Goal: Task Accomplishment & Management: Manage account settings

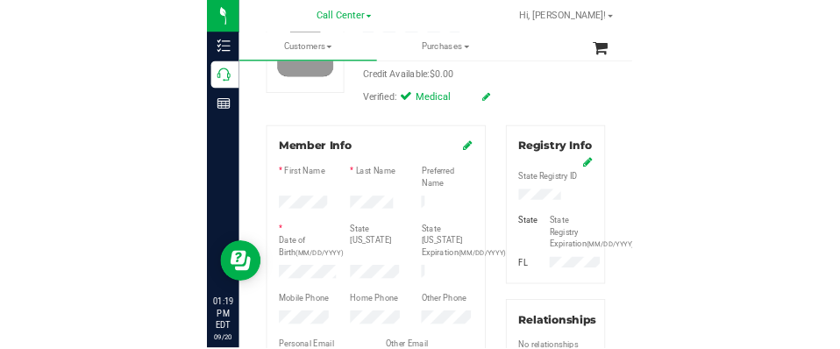
scroll to position [175, 0]
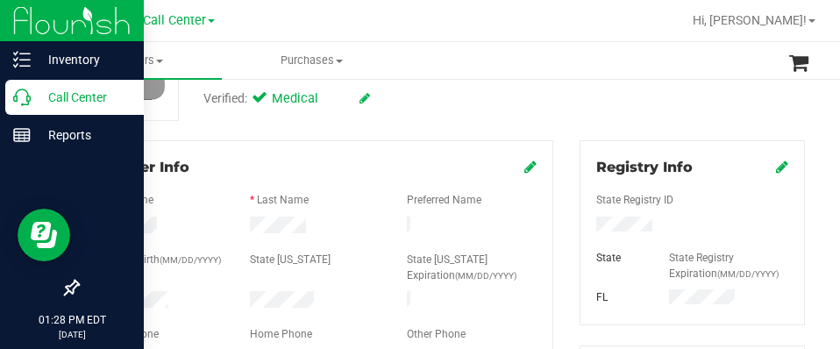
click at [75, 97] on p "Call Center" at bounding box center [83, 97] width 105 height 21
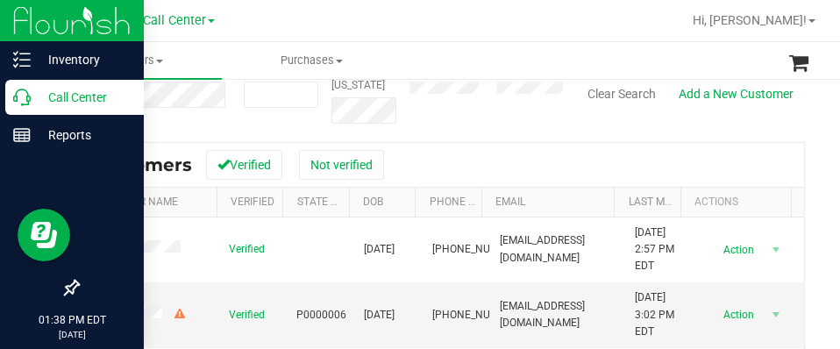
click at [33, 104] on p "Call Center" at bounding box center [83, 97] width 105 height 21
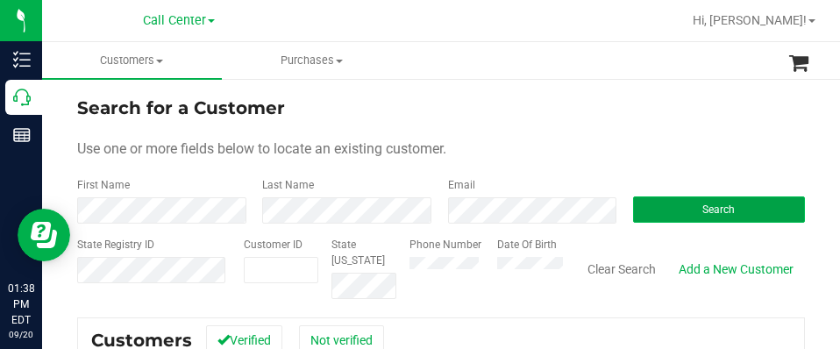
click at [559, 209] on button "Search" at bounding box center [719, 209] width 172 height 26
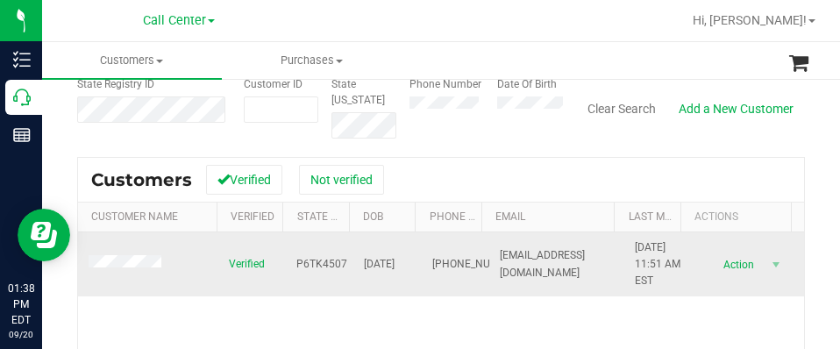
scroll to position [175, 0]
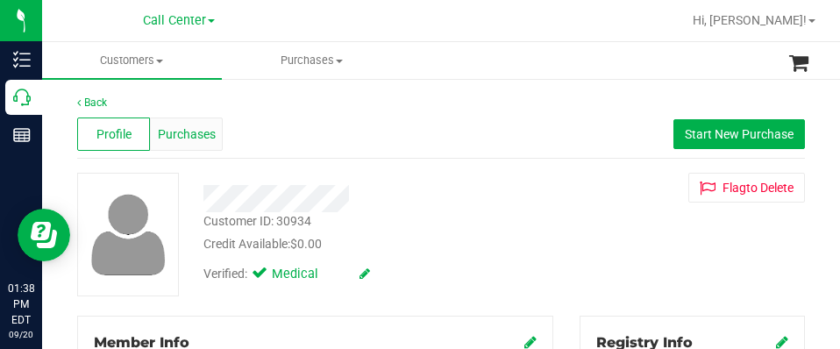
click at [201, 134] on span "Purchases" at bounding box center [187, 134] width 58 height 18
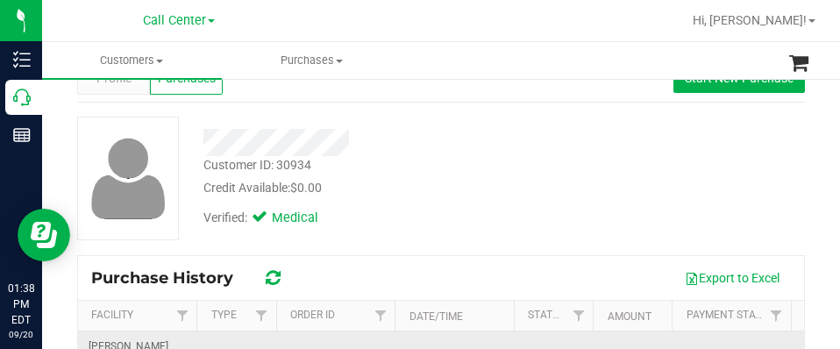
scroll to position [175, 0]
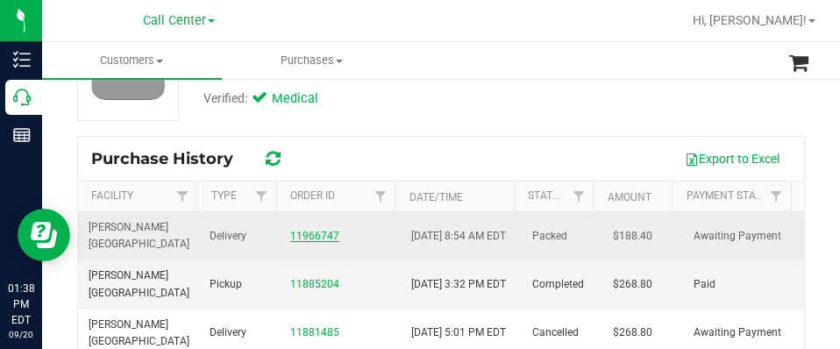
click at [306, 236] on link "11966747" at bounding box center [314, 236] width 49 height 12
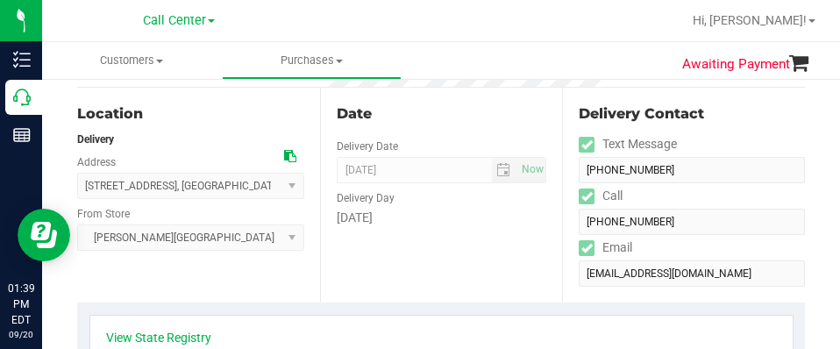
click at [451, 245] on div "Date Delivery Date [DATE] Now [DATE] 08:00 AM Now Delivery Day [DATE]" at bounding box center [441, 195] width 243 height 215
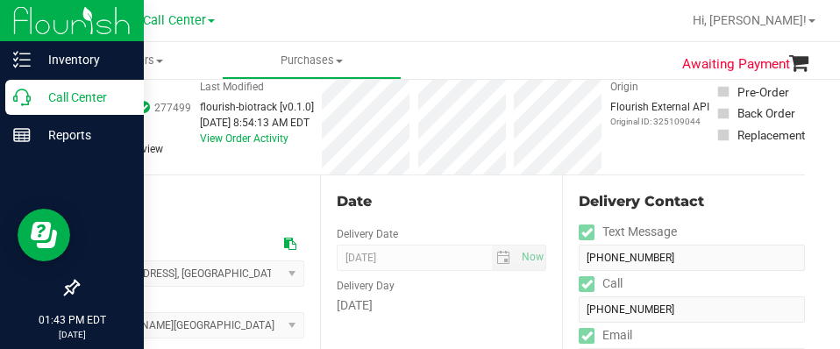
click at [39, 100] on p "Call Center" at bounding box center [83, 97] width 105 height 21
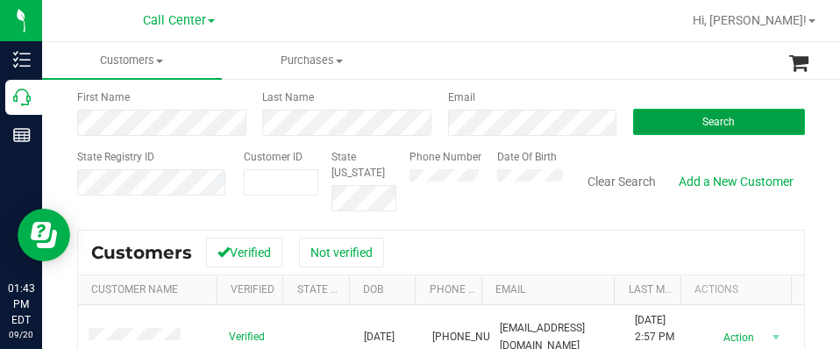
click at [559, 118] on span "Search" at bounding box center [718, 122] width 32 height 12
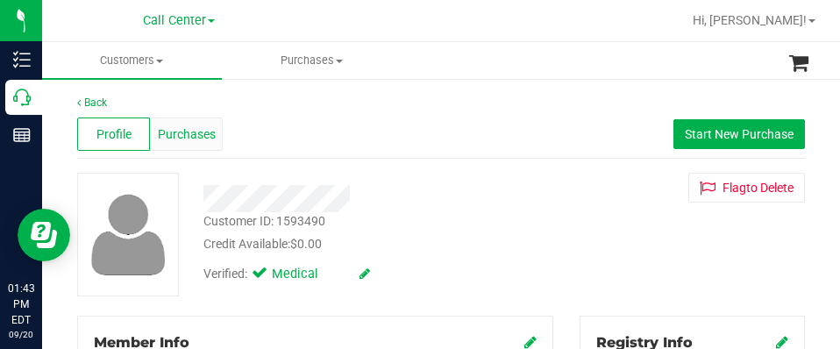
click at [185, 128] on span "Purchases" at bounding box center [187, 134] width 58 height 18
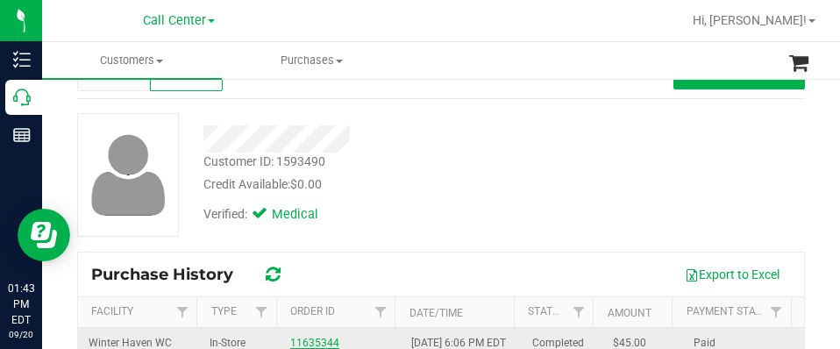
scroll to position [175, 0]
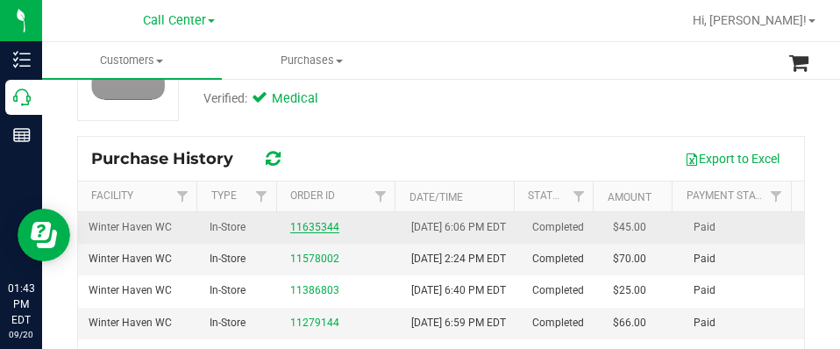
click at [316, 233] on link "11635344" at bounding box center [314, 227] width 49 height 12
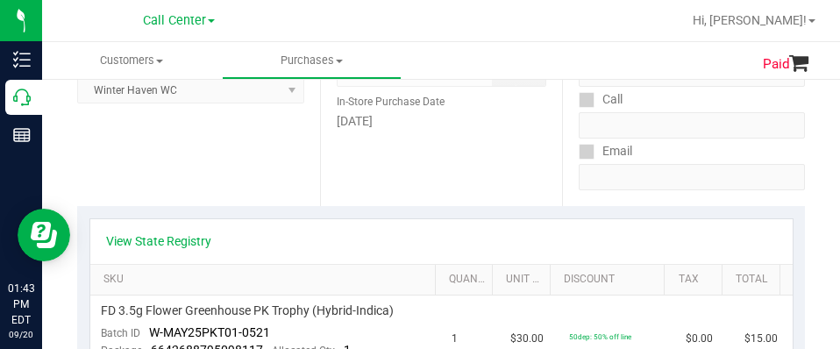
scroll to position [263, 0]
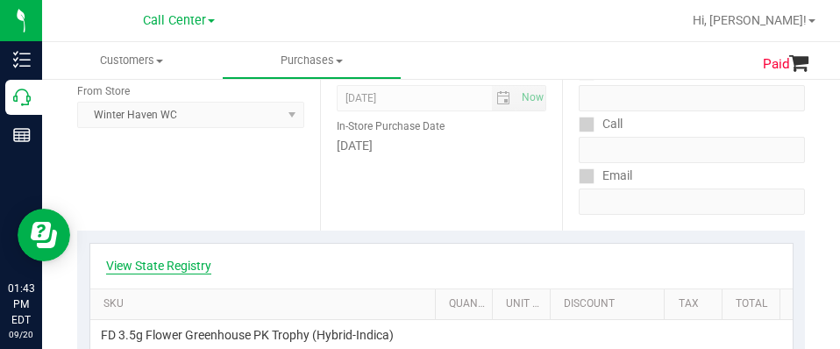
click at [187, 269] on link "View State Registry" at bounding box center [158, 266] width 105 height 18
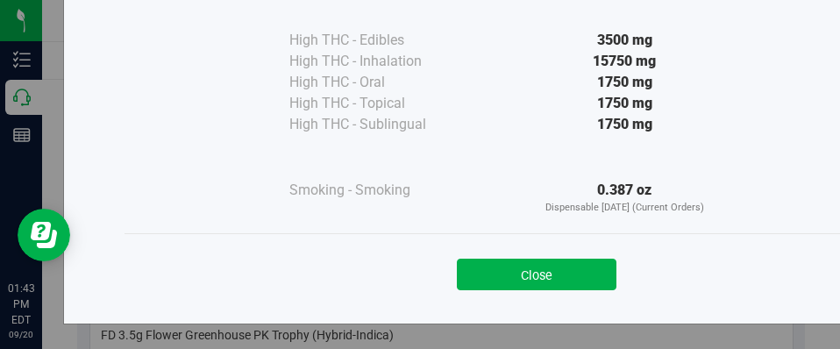
scroll to position [273, 0]
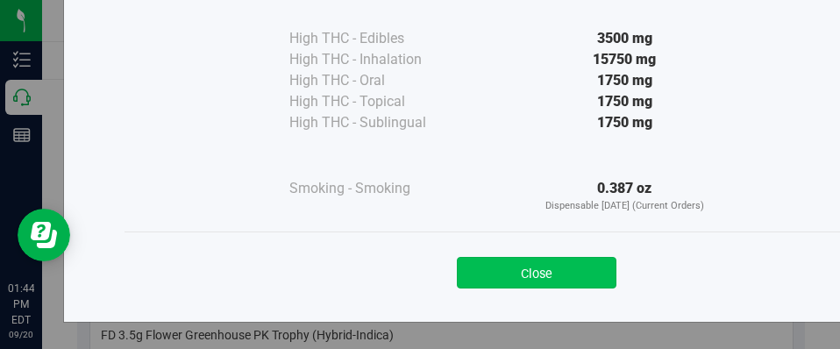
click at [543, 268] on button "Close" at bounding box center [536, 273] width 159 height 32
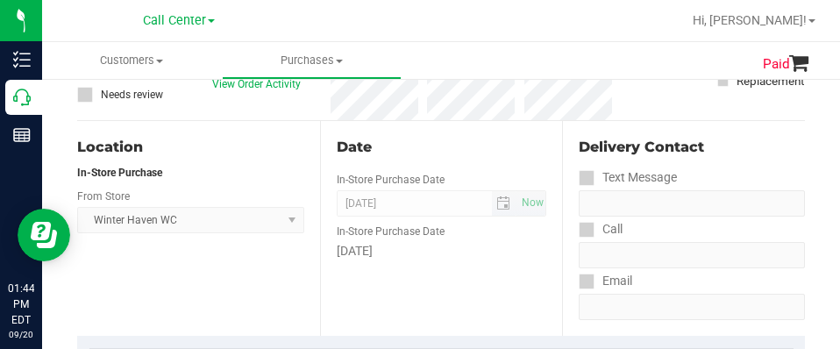
scroll to position [0, 0]
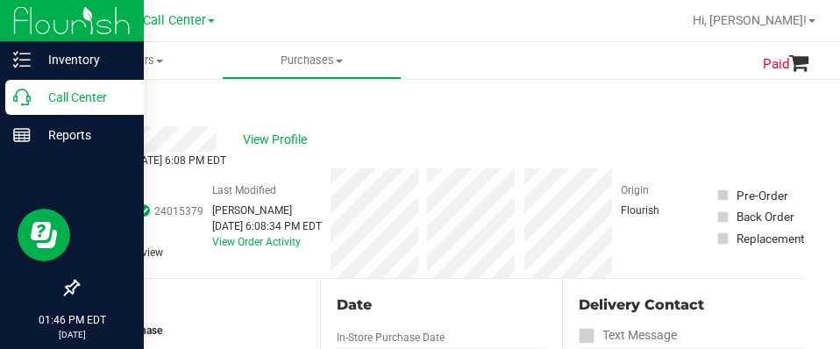
click at [37, 98] on p "Call Center" at bounding box center [83, 97] width 105 height 21
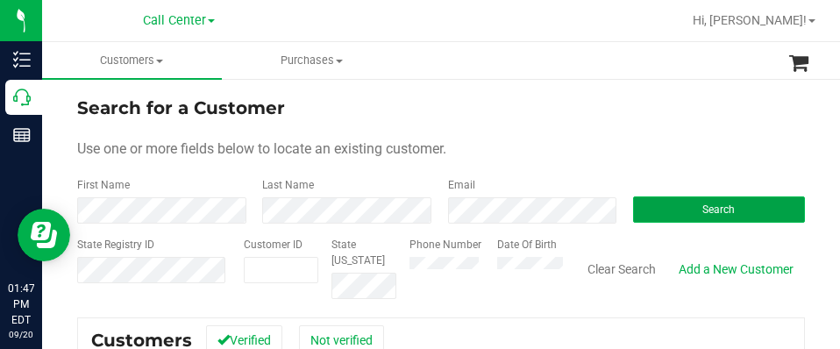
click at [559, 209] on button "Search" at bounding box center [719, 209] width 172 height 26
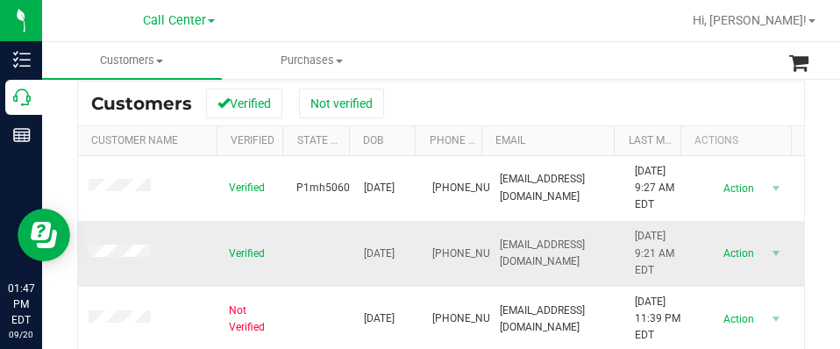
scroll to position [263, 0]
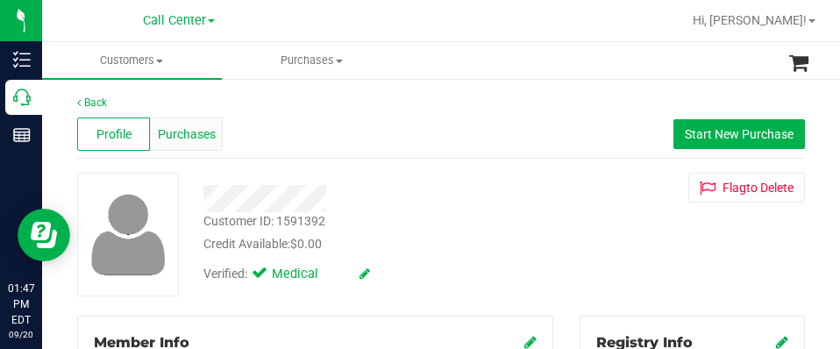
click at [190, 128] on span "Purchases" at bounding box center [187, 134] width 58 height 18
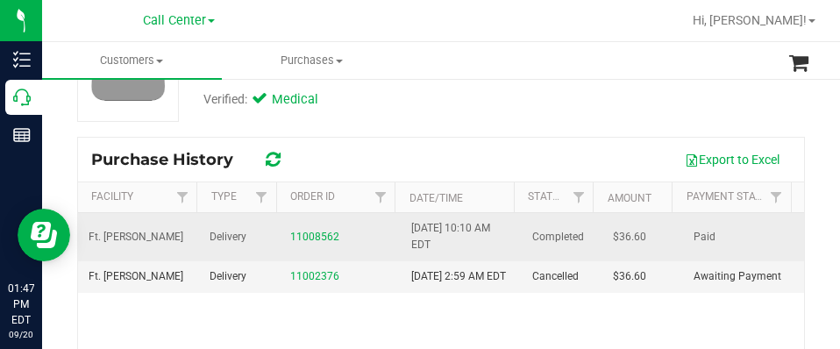
scroll to position [175, 0]
click at [290, 236] on link "11008562" at bounding box center [314, 236] width 49 height 12
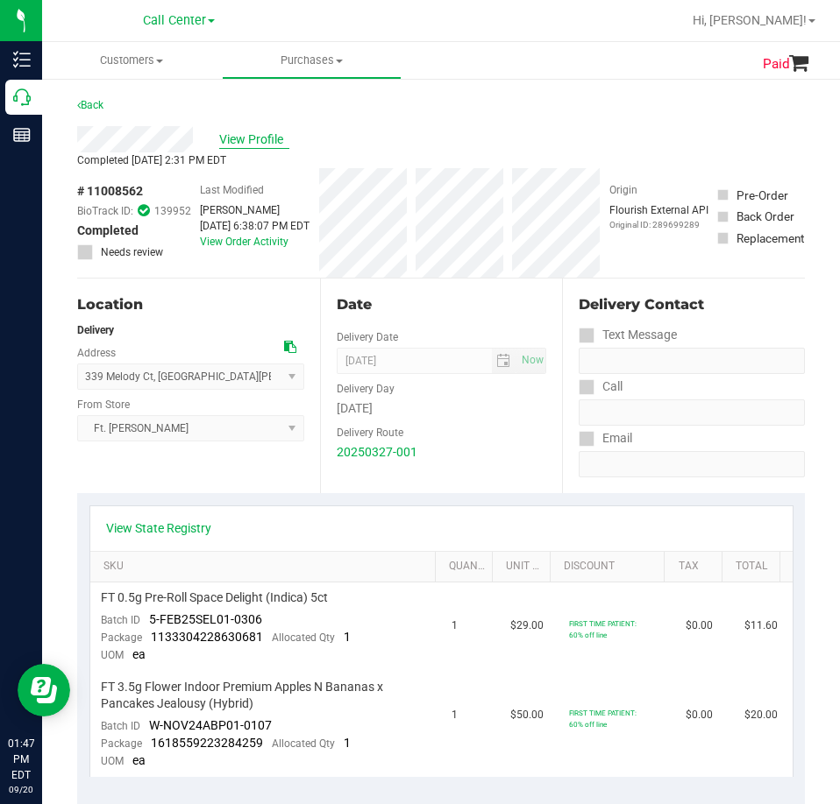
click at [257, 135] on span "View Profile" at bounding box center [254, 140] width 70 height 18
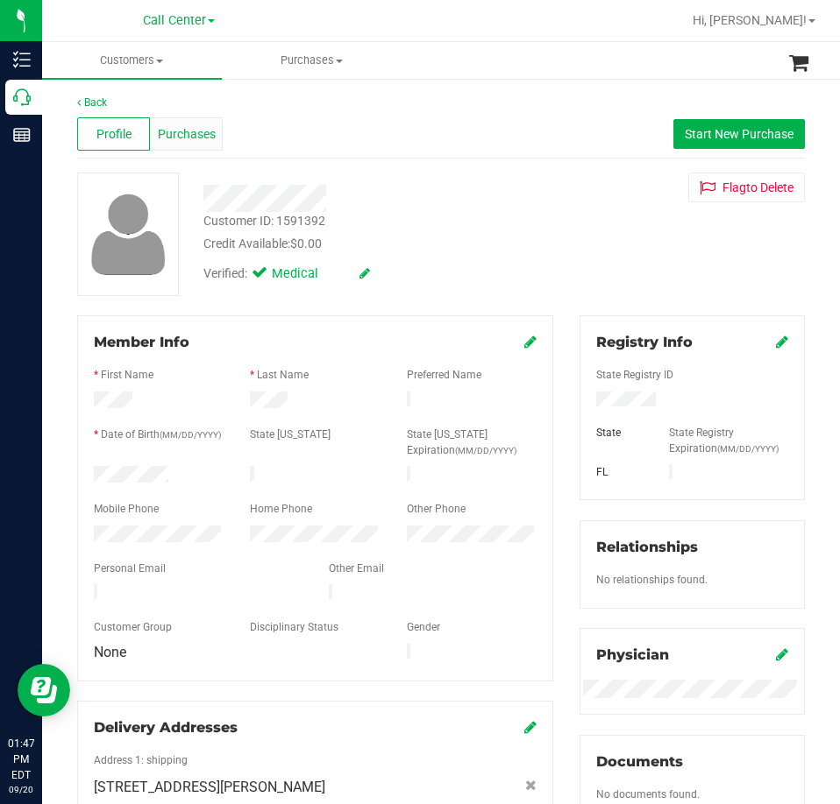
click at [212, 132] on span "Purchases" at bounding box center [187, 134] width 58 height 18
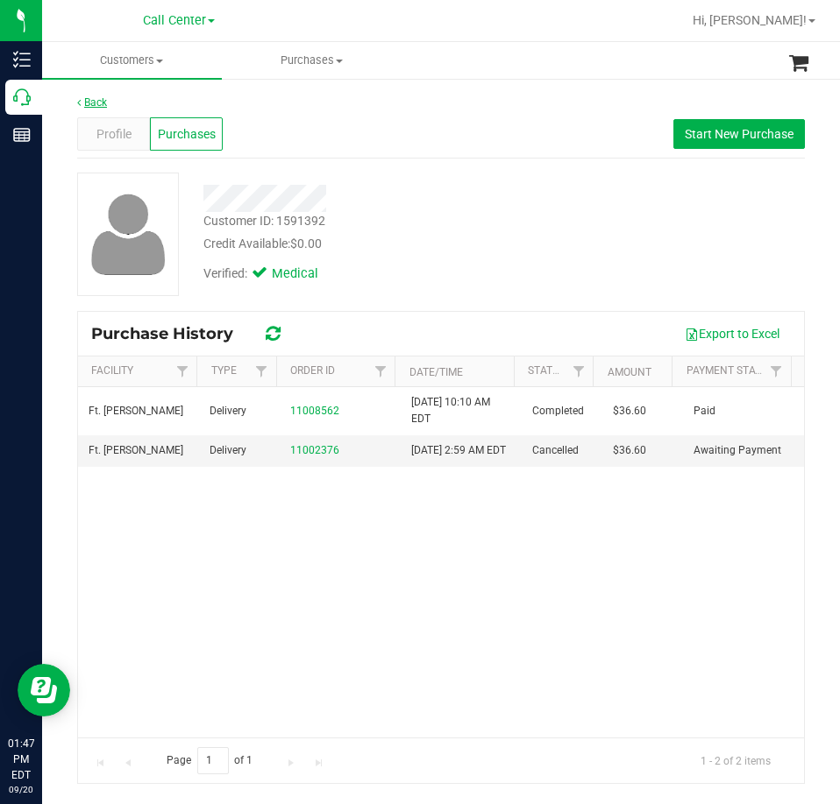
click at [90, 96] on link "Back" at bounding box center [92, 102] width 30 height 12
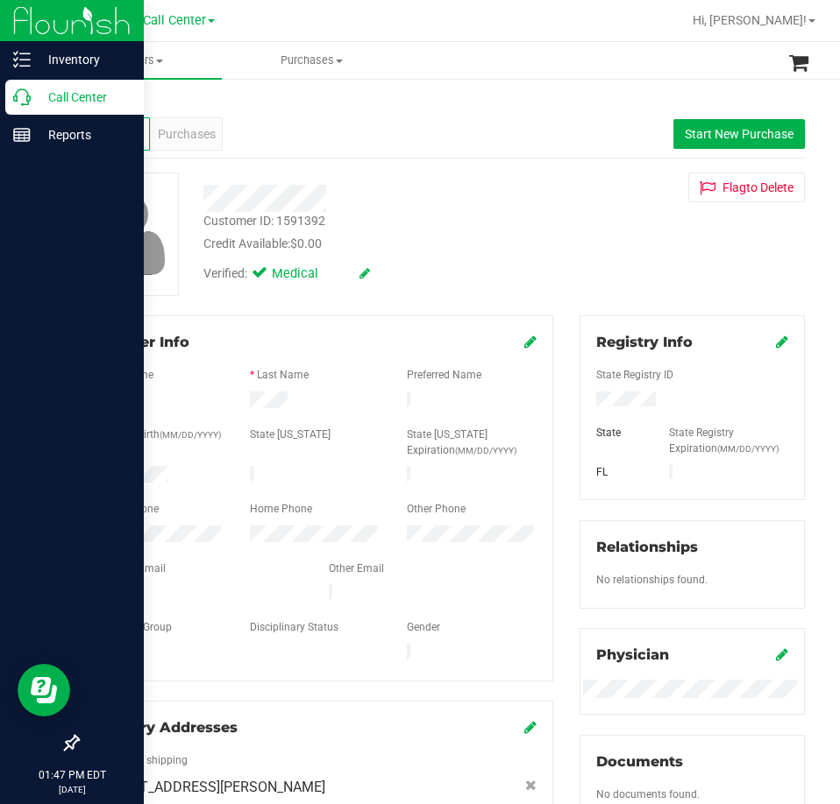
click at [28, 93] on icon at bounding box center [22, 98] width 18 height 18
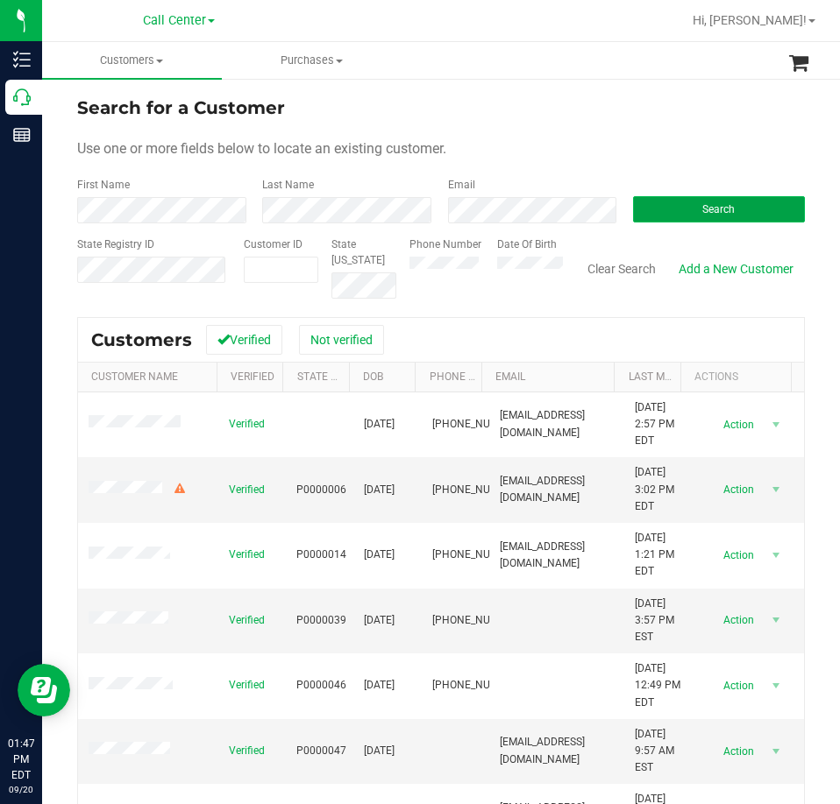
click at [559, 208] on button "Search" at bounding box center [719, 209] width 172 height 26
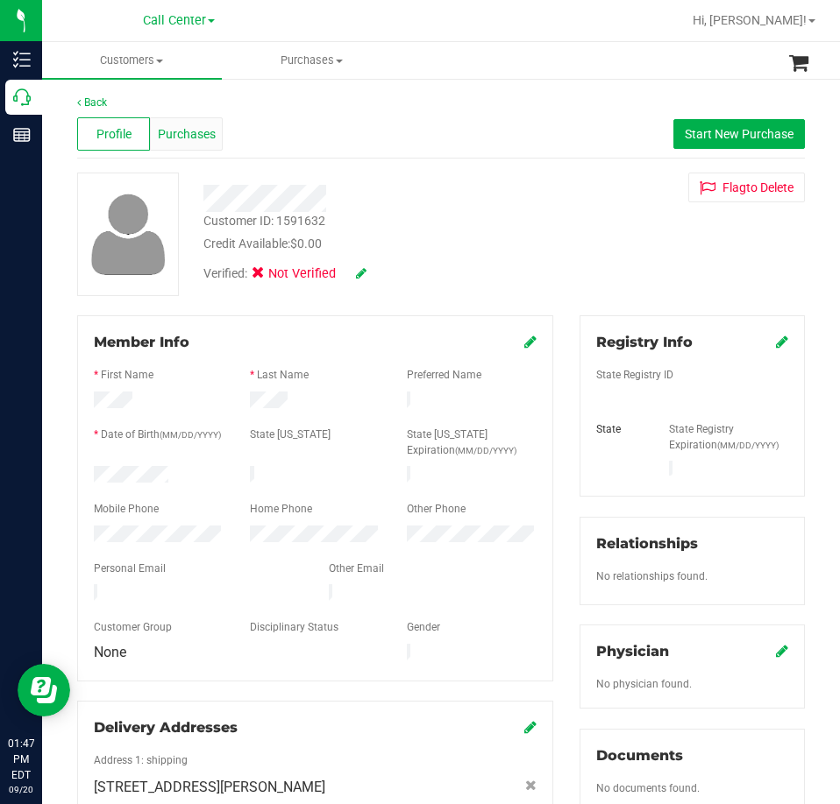
click at [197, 131] on span "Purchases" at bounding box center [187, 134] width 58 height 18
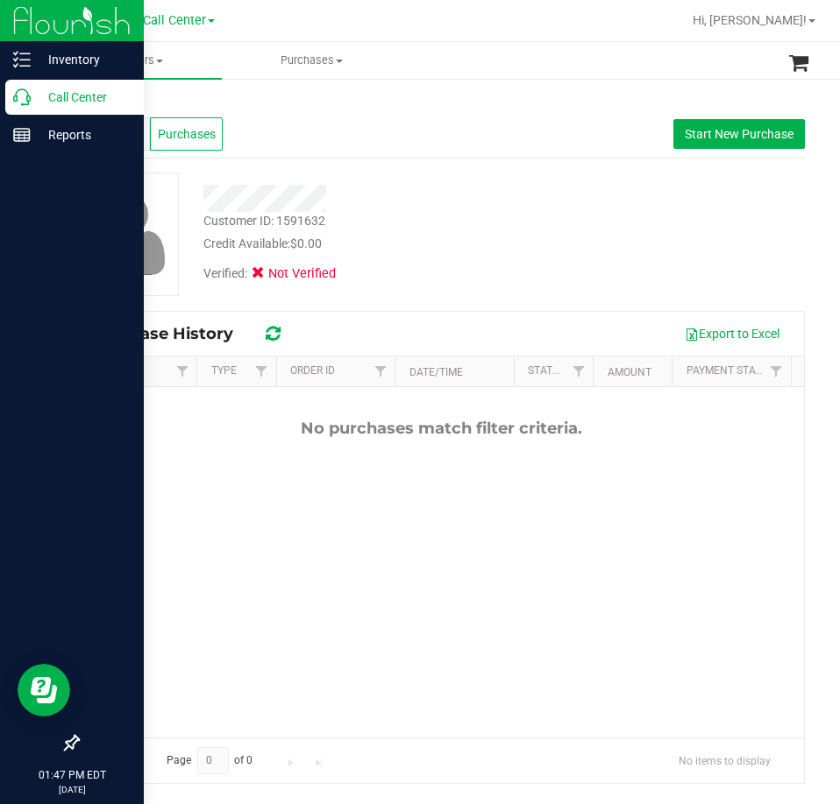
click at [13, 106] on div "Call Center" at bounding box center [74, 97] width 138 height 35
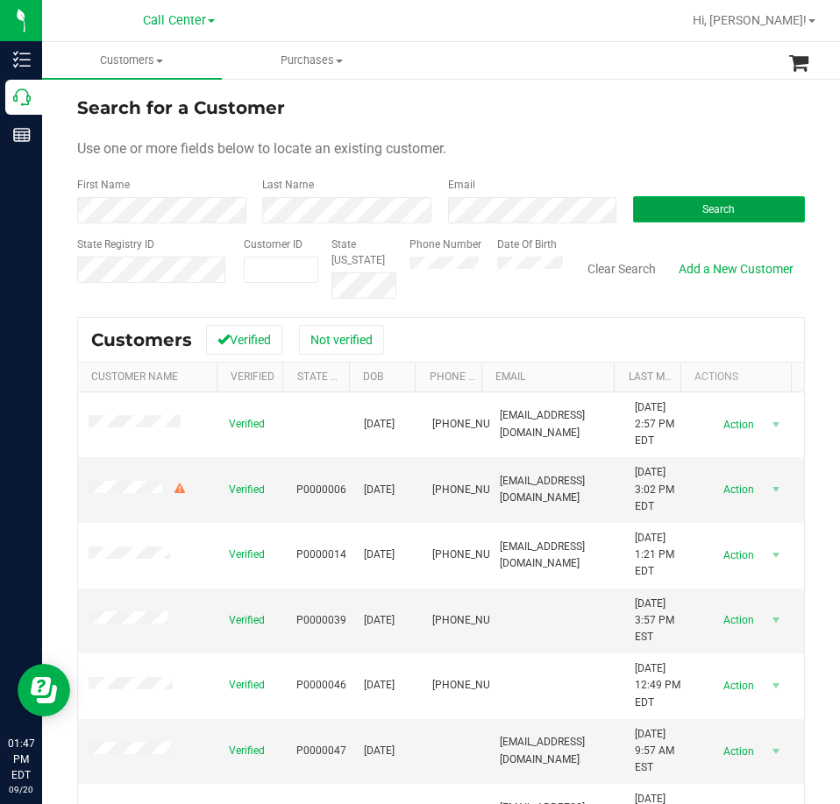
click at [559, 206] on span "Search" at bounding box center [718, 209] width 32 height 12
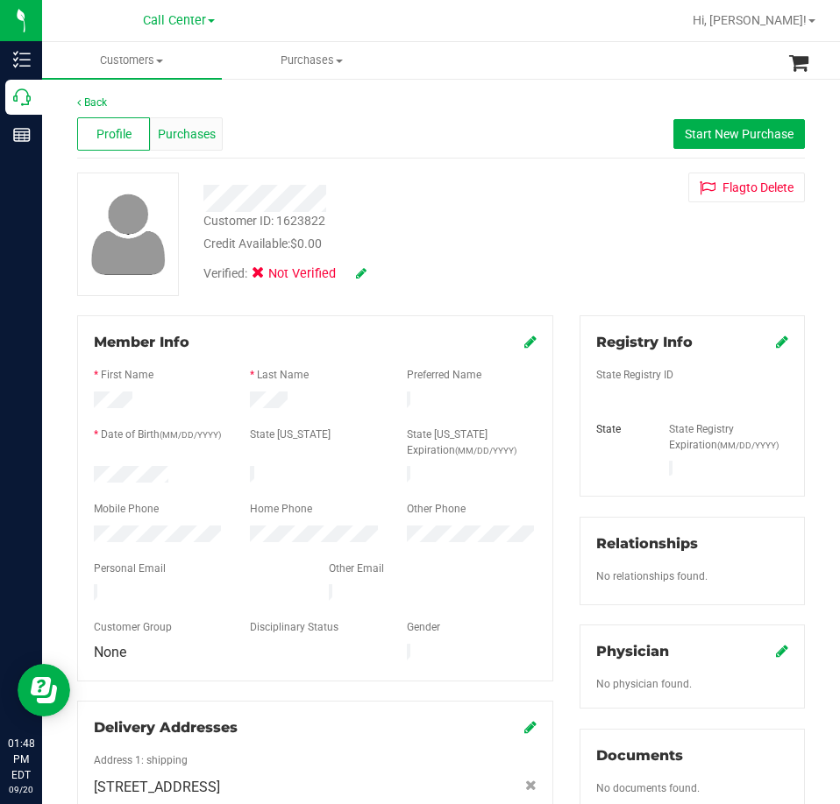
click at [188, 145] on div "Purchases" at bounding box center [186, 133] width 73 height 33
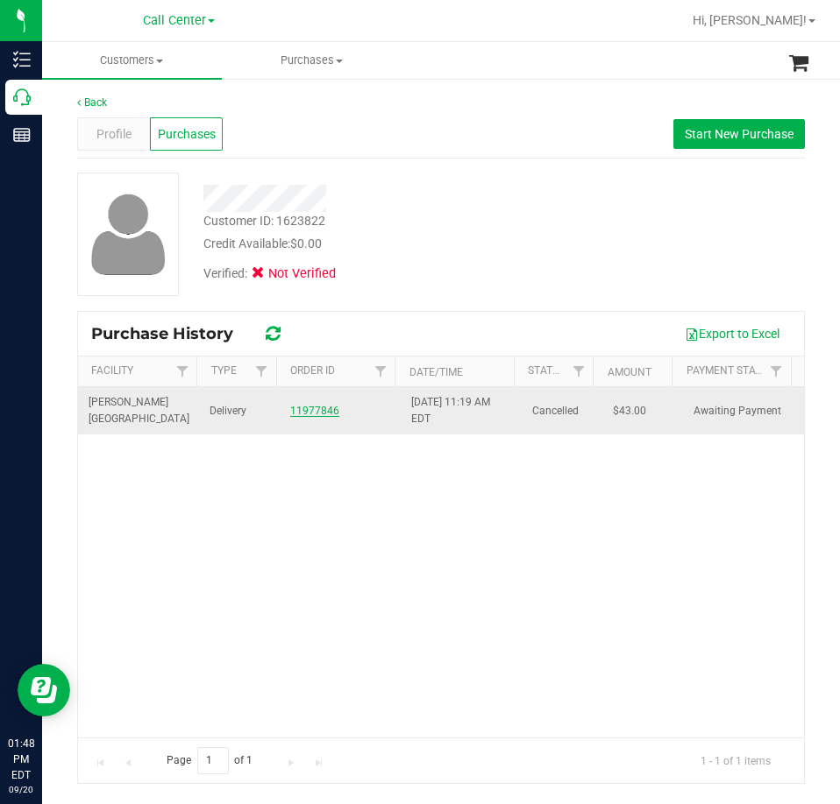
click at [330, 407] on link "11977846" at bounding box center [314, 411] width 49 height 12
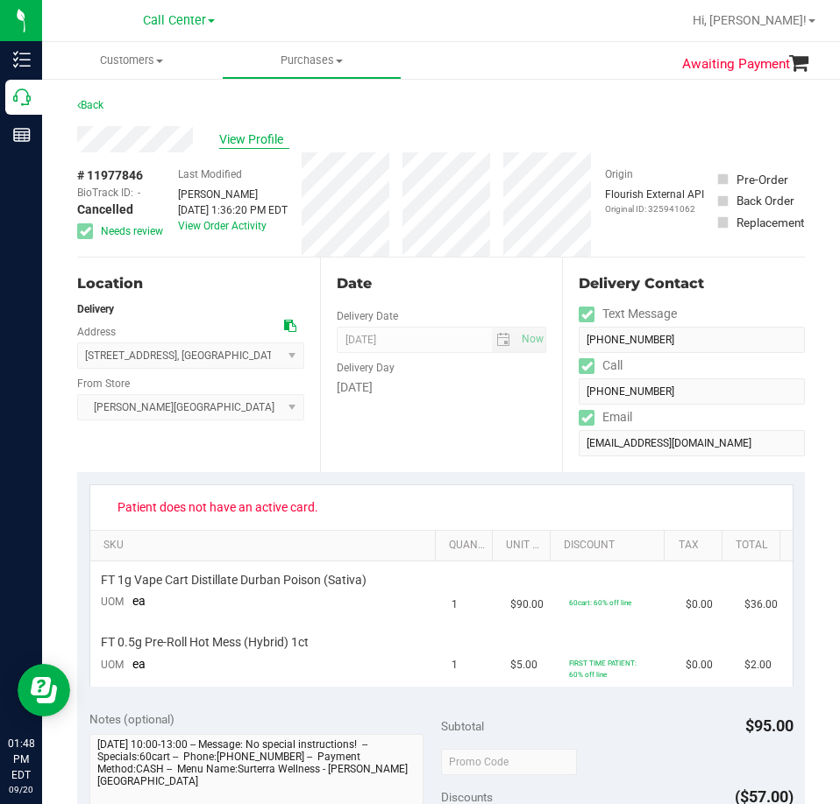
click at [252, 143] on span "View Profile" at bounding box center [254, 140] width 70 height 18
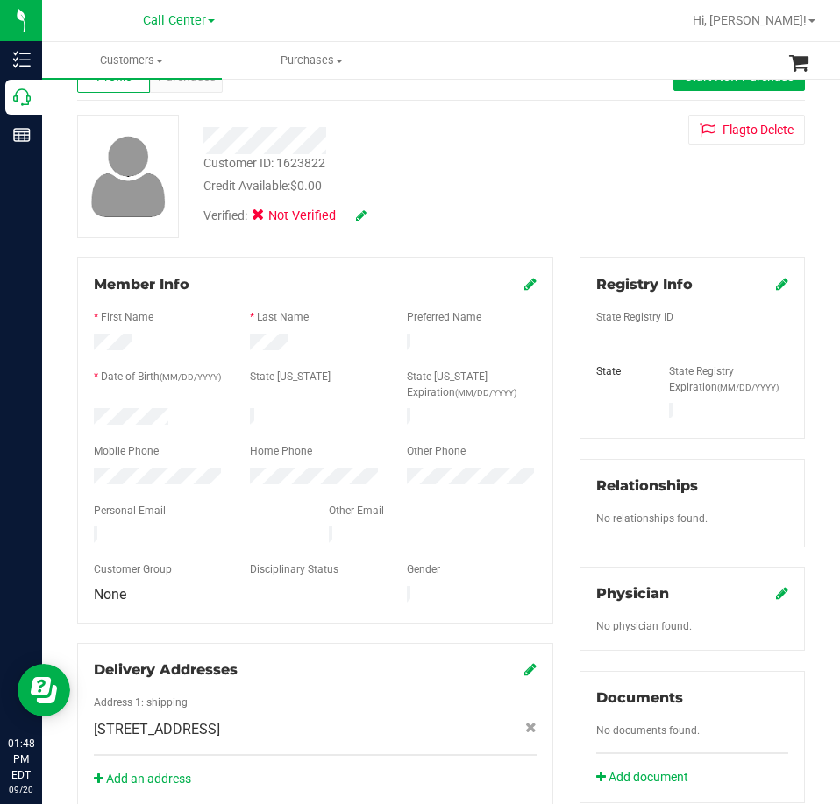
scroll to position [88, 0]
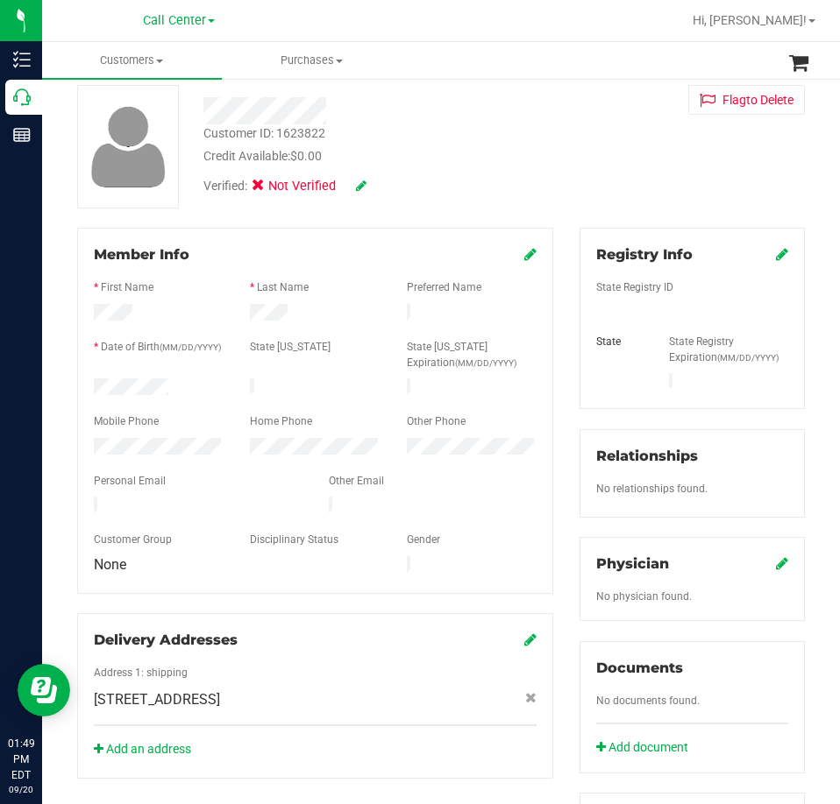
drag, startPoint x: 524, startPoint y: 250, endPoint x: 83, endPoint y: 399, distance: 465.3
click at [524, 250] on icon at bounding box center [530, 254] width 12 height 14
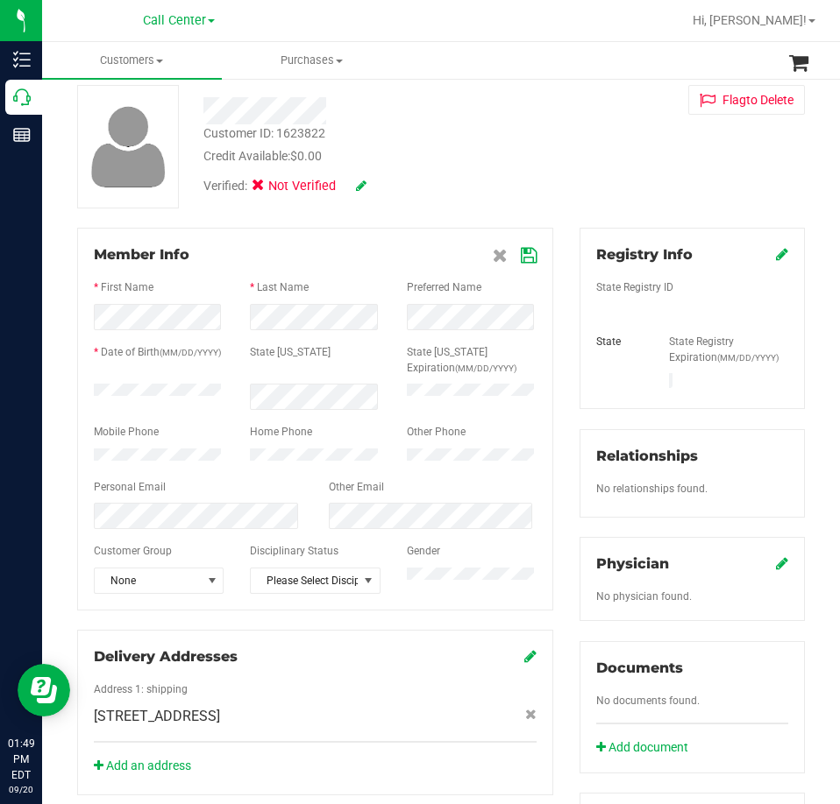
click at [521, 256] on icon at bounding box center [529, 256] width 16 height 14
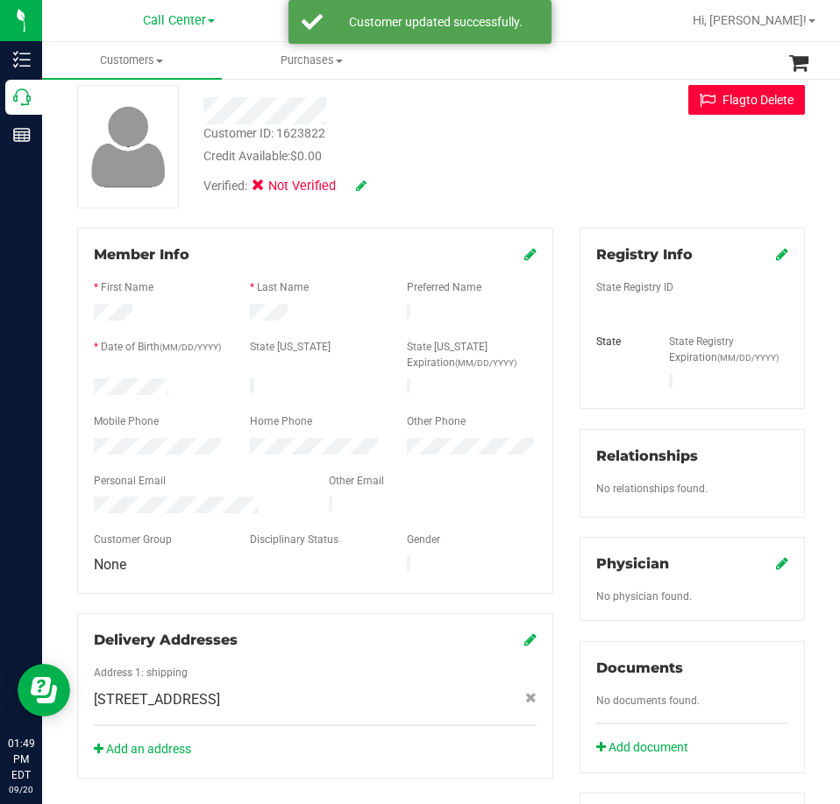
click at [559, 97] on button "Flag to [GEOGRAPHIC_DATA]" at bounding box center [746, 100] width 117 height 30
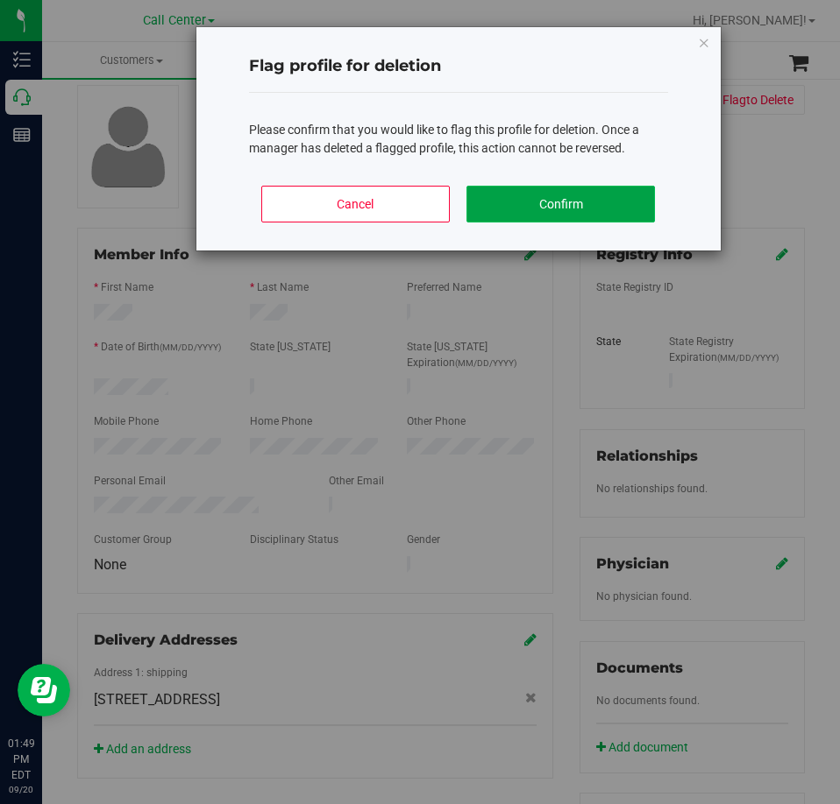
click at [559, 205] on button "Confirm" at bounding box center [560, 204] width 188 height 37
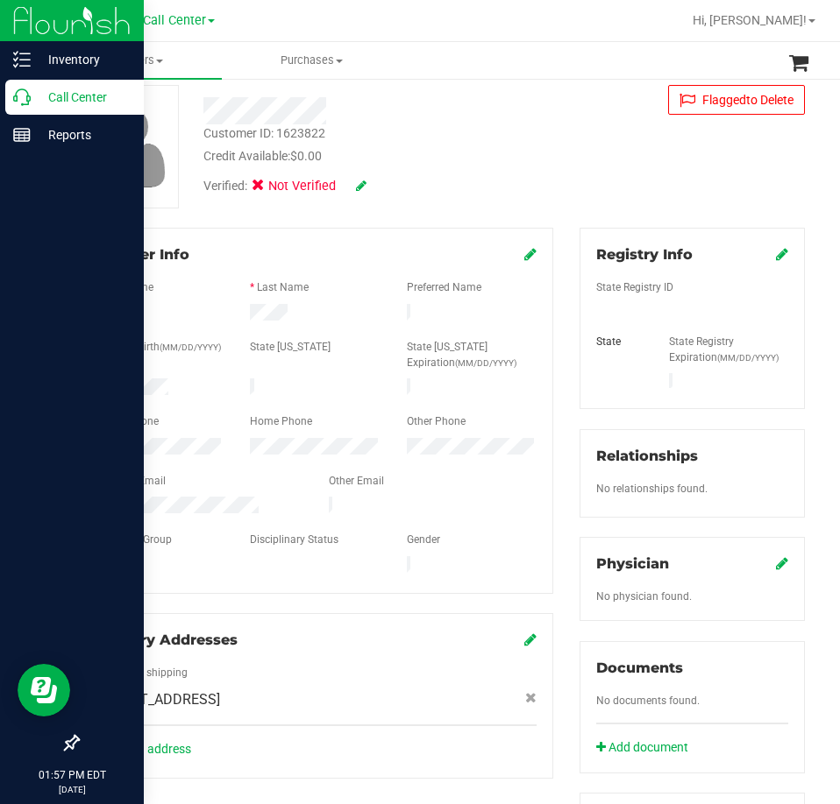
click at [32, 101] on p "Call Center" at bounding box center [83, 97] width 105 height 21
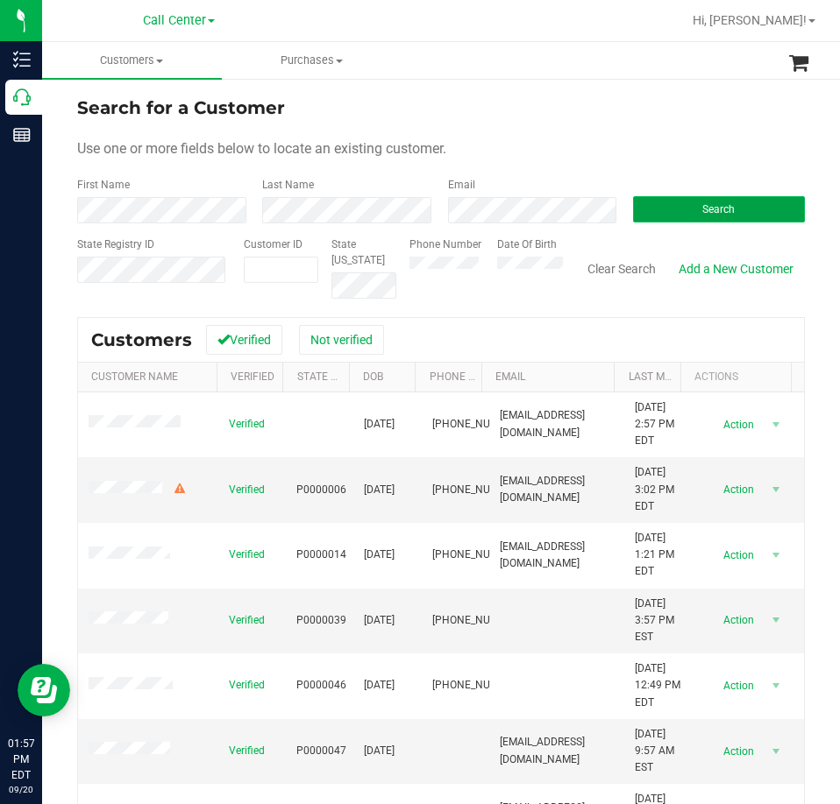
click at [559, 208] on button "Search" at bounding box center [719, 209] width 172 height 26
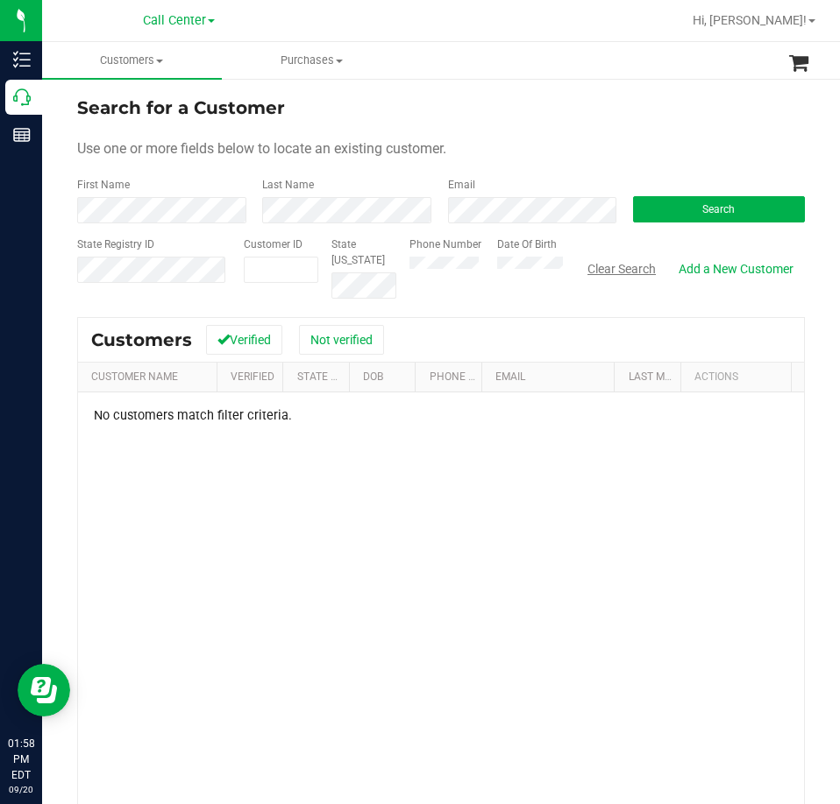
click at [559, 263] on button "Clear Search" at bounding box center [621, 269] width 91 height 30
